Goal: Information Seeking & Learning: Learn about a topic

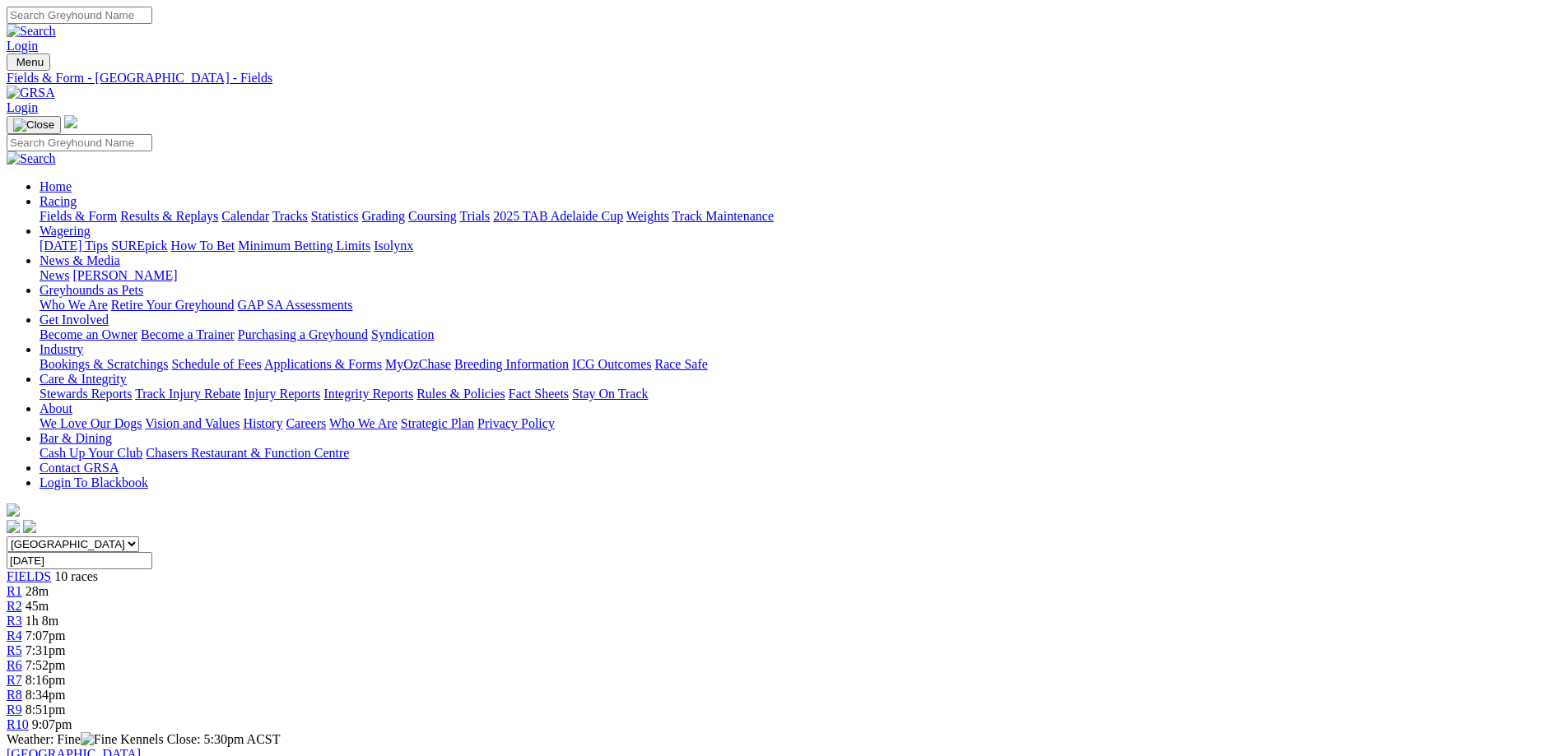
scroll to position [353, 0]
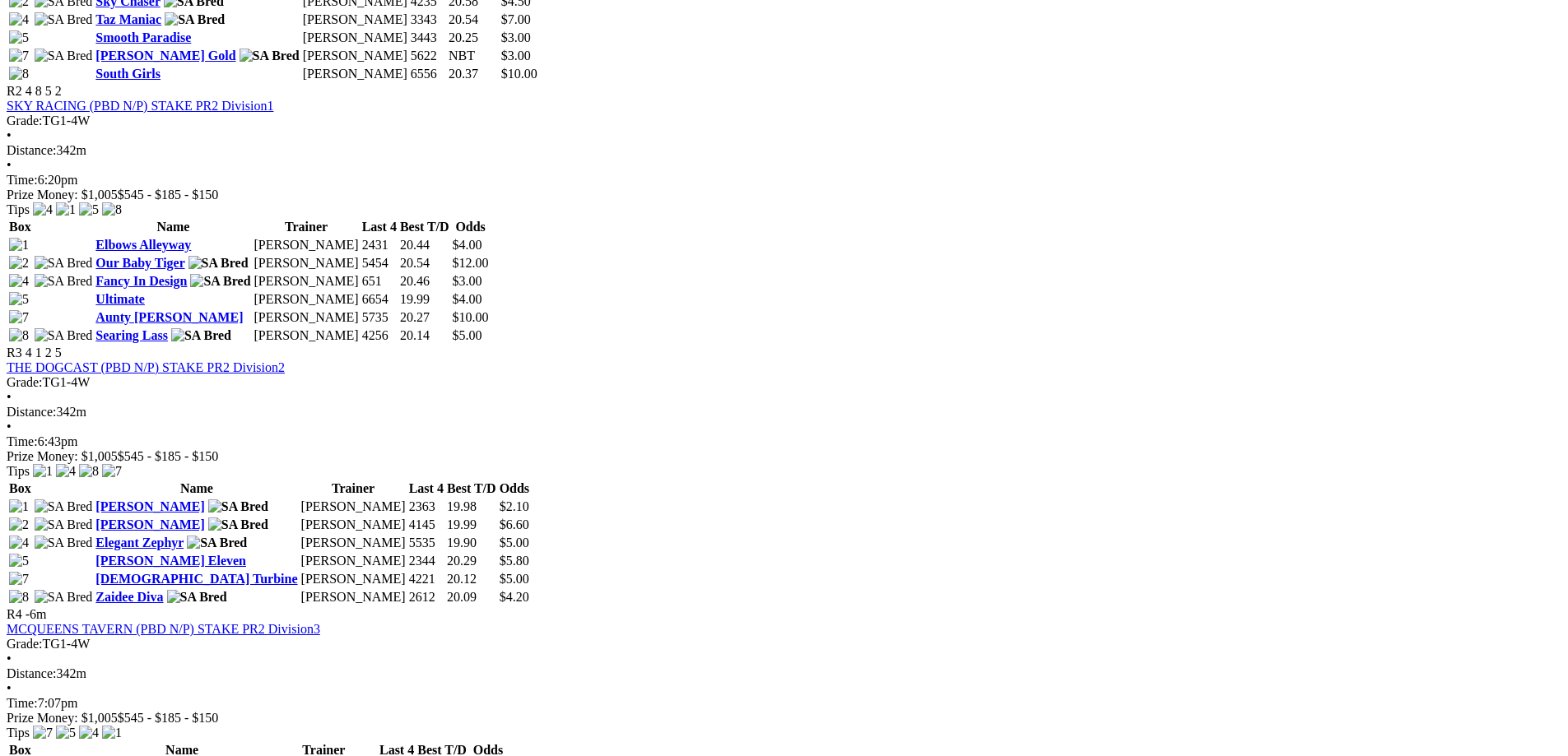
scroll to position [1045, 0]
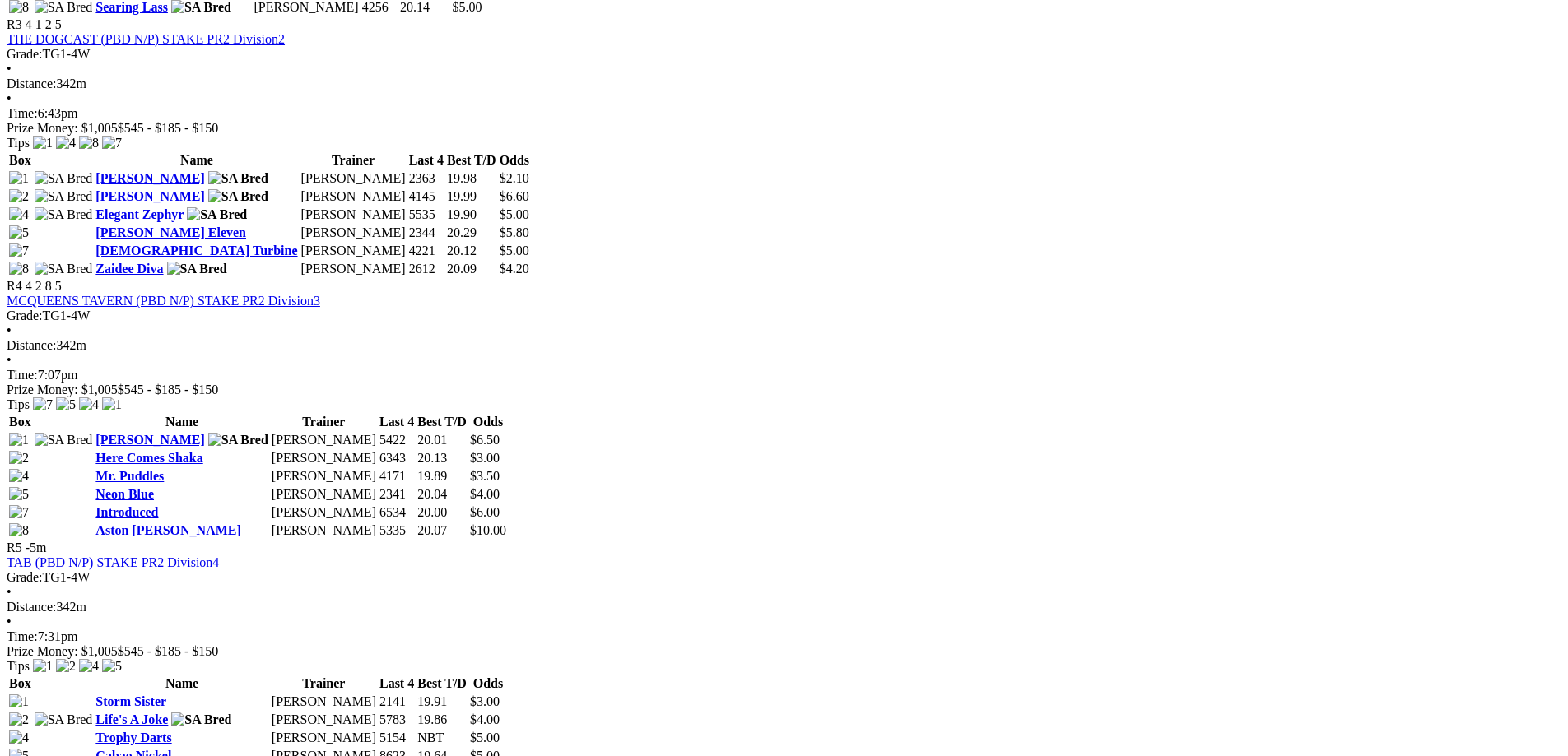
scroll to position [1367, 0]
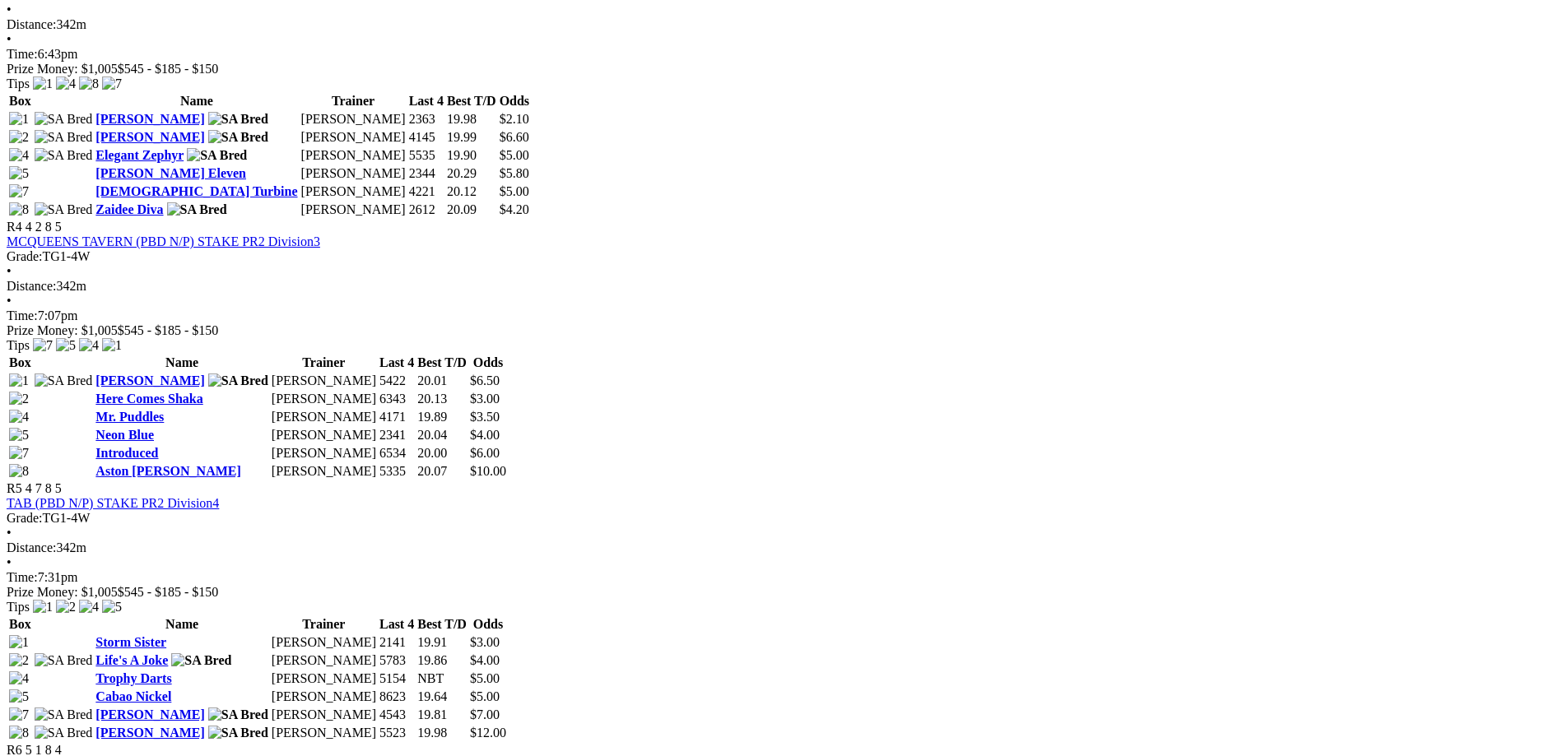
scroll to position [1412, 0]
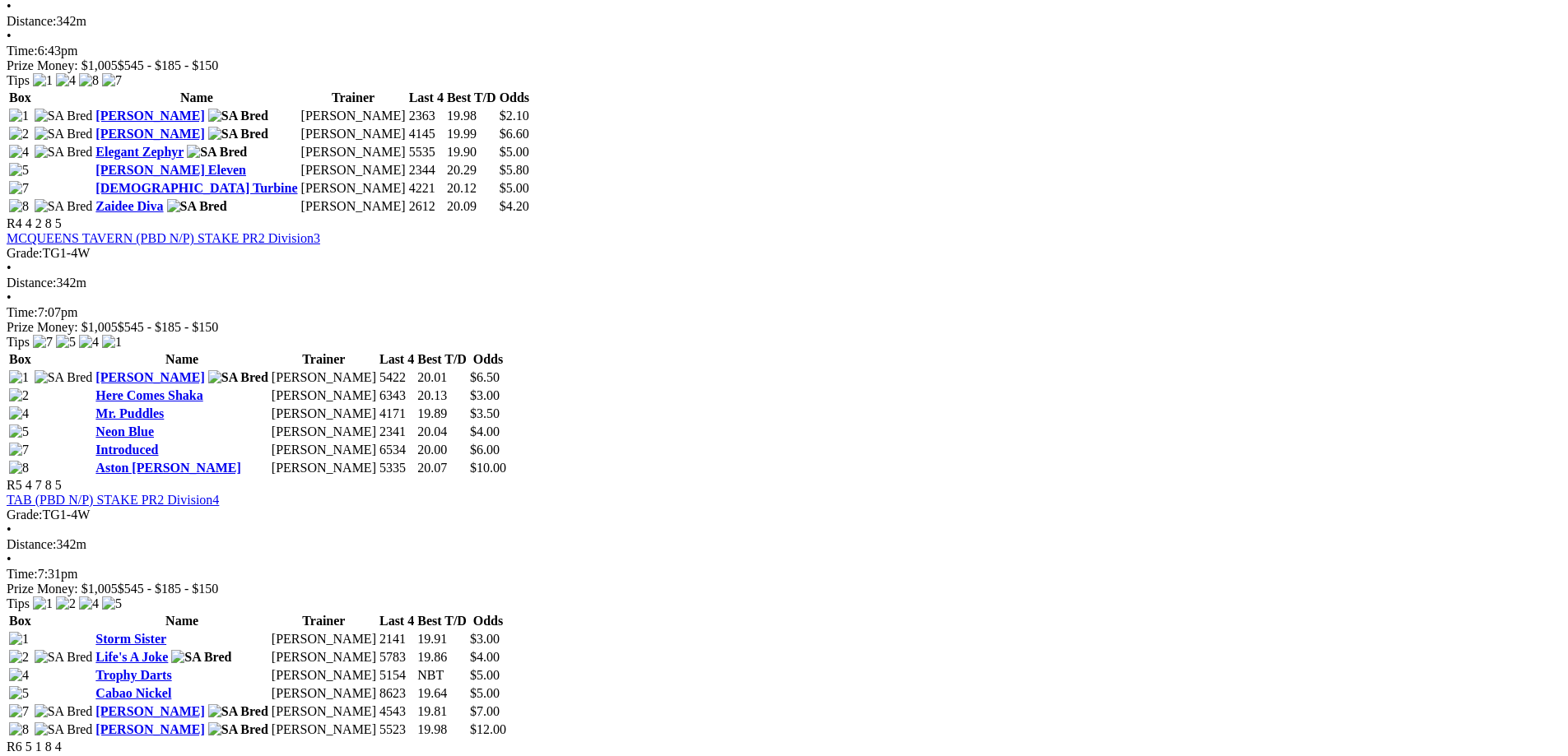
scroll to position [1408, 0]
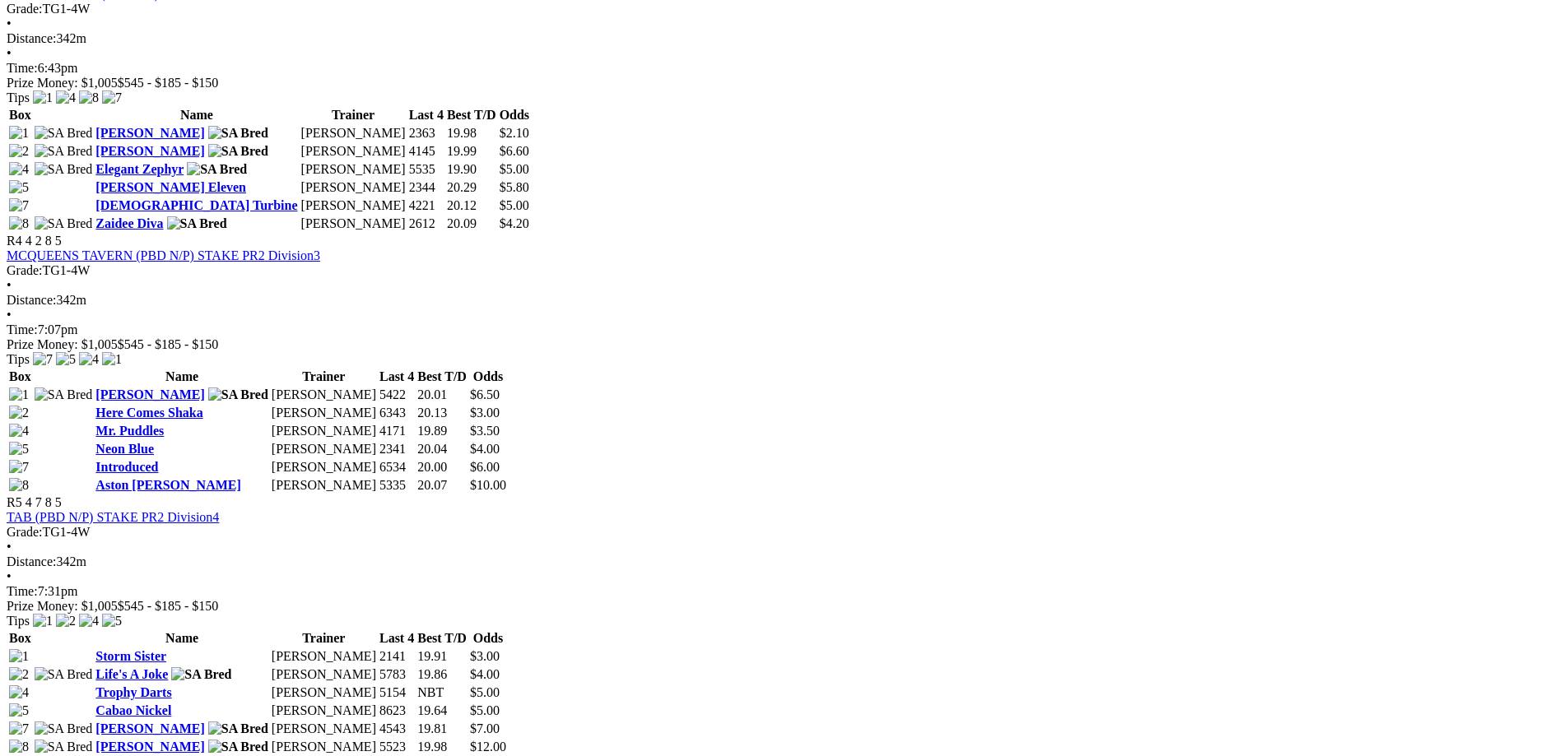
scroll to position [1416, 0]
